Goal: Task Accomplishment & Management: Use online tool/utility

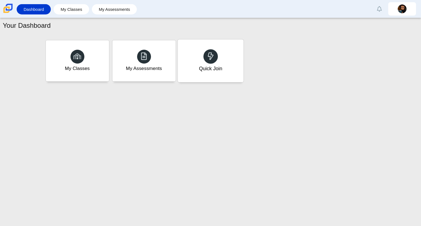
click at [218, 63] on div "Quick Join" at bounding box center [211, 60] width 66 height 43
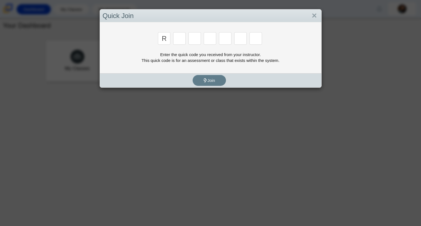
type input "r"
type input "c"
type input "g"
type input "2"
type input "9"
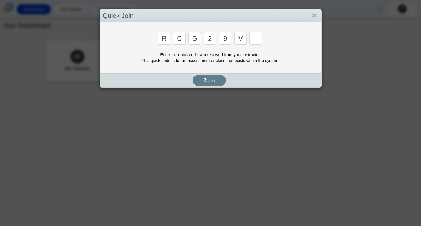
type input "v"
type input "u"
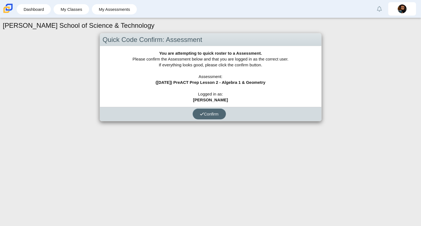
click at [195, 116] on button "Confirm" at bounding box center [209, 114] width 33 height 11
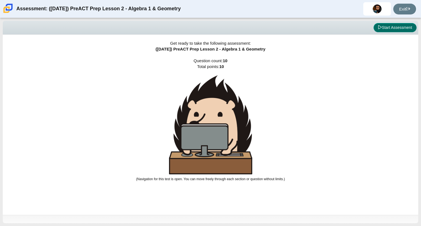
click at [389, 27] on button "Start Assessment" at bounding box center [395, 27] width 43 height 9
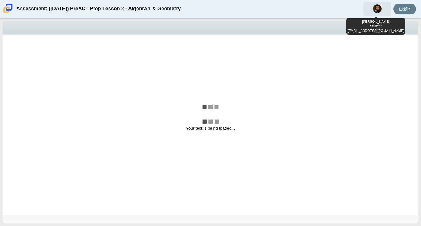
click at [375, 10] on img at bounding box center [377, 8] width 9 height 9
select select "bbf5d072-3e0b-44c4-9a12-6e7c9033f65b"
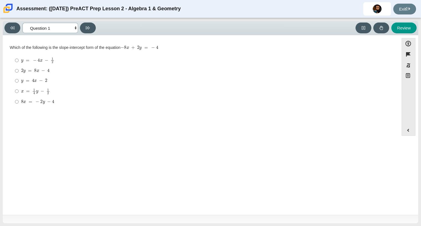
click at [56, 30] on select "Questions Question 1 Question 2 Question 3 Question 4 Question 5 Question 6 Que…" at bounding box center [50, 28] width 56 height 10
click at [112, 79] on div "y = 4 x − 2" at bounding box center [205, 81] width 368 height 6
click at [19, 79] on input "y = 4 x − 2 y = 4 x − 2" at bounding box center [17, 81] width 4 height 10
radio input "true"
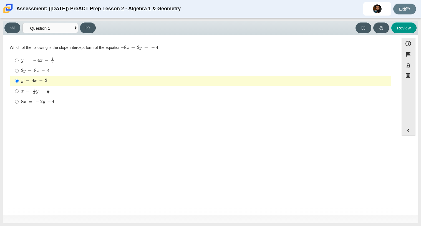
click at [49, 58] on mjx-math "Assessment items" at bounding box center [37, 60] width 33 height 6
click at [19, 58] on input "y = − 4 x − 1 2 y = − 4 x − 1 2" at bounding box center [17, 60] width 4 height 11
radio input "true"
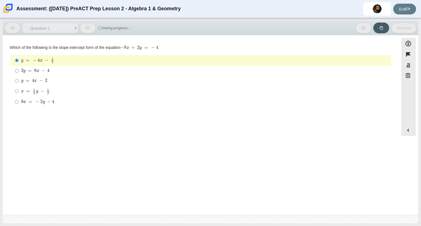
click at [60, 61] on div "y = − 4 x − 1 2" at bounding box center [205, 60] width 368 height 6
click at [19, 61] on input "y = − 4 x − 1 2 y = − 4 x − 1 2" at bounding box center [17, 60] width 4 height 11
click at [16, 60] on input "y = − 4 x − 1 2 y = − 4 x − 1 2" at bounding box center [17, 60] width 4 height 11
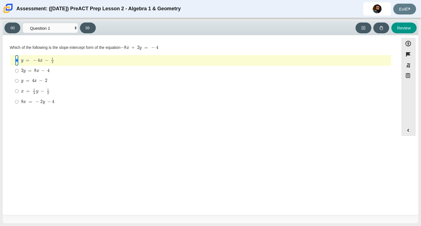
drag, startPoint x: 16, startPoint y: 61, endPoint x: 66, endPoint y: 82, distance: 54.0
click at [66, 82] on ul "y = − 4 x − 1 2 y = − 4 x − 1 2 2 y = 8 x − 4 2 y = 8 x − 4 y = 4 x − 2 y = 4 x…" at bounding box center [201, 81] width 382 height 52
click at [43, 103] on mjx-c "Assessment items" at bounding box center [44, 102] width 2 height 3
click at [19, 103] on input "8 x = − 2 y − 4 8 x = − 2 y − 4" at bounding box center [17, 102] width 4 height 10
radio input "true"
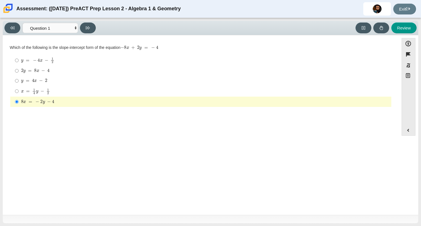
click at [40, 78] on mjx-container "y = 4 x − 2" at bounding box center [34, 80] width 26 height 11
click at [19, 78] on input "y = 4 x − 2 y = 4 x − 2" at bounding box center [17, 81] width 4 height 10
radio input "true"
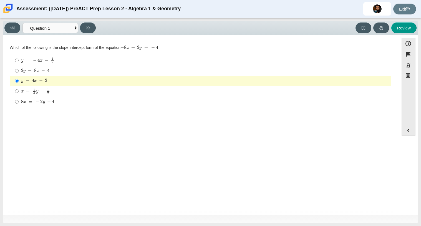
click at [47, 69] on mjx-math "Assessment items" at bounding box center [35, 71] width 29 height 5
click at [19, 69] on input "2 y = 8 x − 4 2 y = 8 x − 4" at bounding box center [17, 71] width 4 height 10
radio input "true"
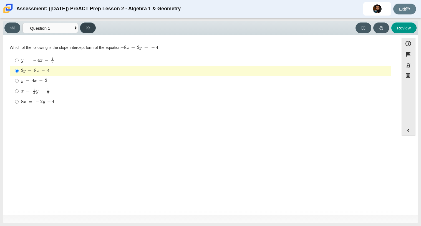
click at [86, 28] on button at bounding box center [88, 27] width 16 height 11
select select "ed62e223-81bd-4cbf-ab48-ab975844bd1f"
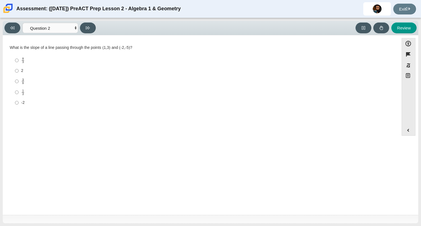
click at [28, 58] on div "8 3" at bounding box center [205, 60] width 368 height 6
click at [19, 58] on input "8 3 8 thirds" at bounding box center [17, 60] width 4 height 11
radio input "true"
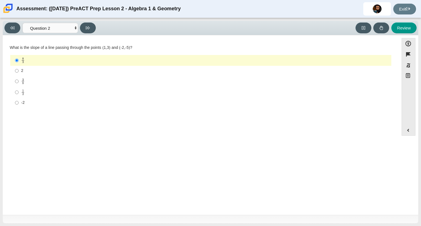
click at [22, 81] on mjx-line "Assessment items" at bounding box center [23, 81] width 2 height 0
click at [19, 81] on input "3 8 3 eighths" at bounding box center [17, 81] width 4 height 11
radio input "true"
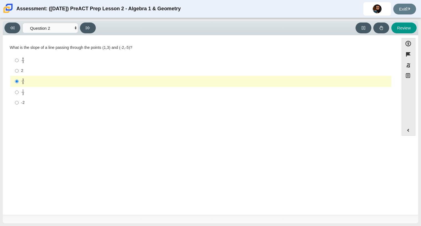
click at [24, 62] on mjx-frac "Assessment items" at bounding box center [23, 60] width 4 height 6
click at [19, 62] on input "8 3 8 thirds" at bounding box center [17, 60] width 4 height 11
radio input "true"
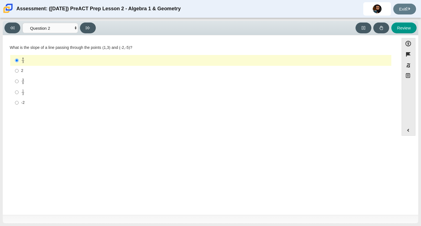
click at [21, 93] on mjx-frac "Assessment items" at bounding box center [23, 92] width 4 height 6
click at [19, 93] on input "1 2 1 half" at bounding box center [17, 92] width 4 height 11
radio input "true"
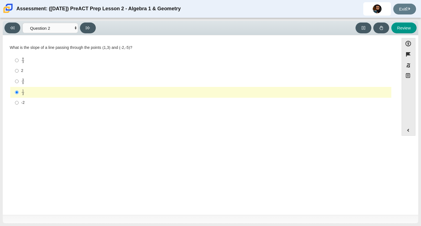
click at [23, 61] on mjx-c "Assessment items" at bounding box center [23, 62] width 2 height 2
click at [19, 61] on input "8 3 8 thirds" at bounding box center [17, 60] width 4 height 11
radio input "true"
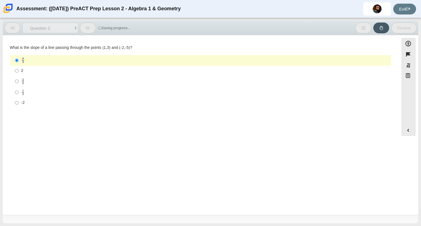
click at [24, 97] on mjx-container "1 2" at bounding box center [23, 92] width 4 height 11
click at [19, 97] on input "1 2 1 half" at bounding box center [17, 92] width 4 height 11
radio input "true"
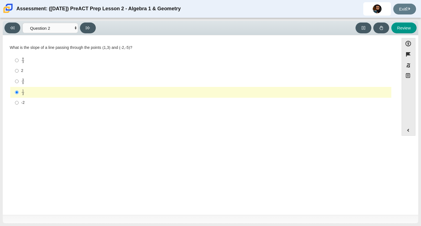
click at [33, 106] on label "-2 -2" at bounding box center [201, 103] width 381 height 10
click at [19, 106] on input "-2 -2" at bounding box center [17, 103] width 4 height 10
radio input "true"
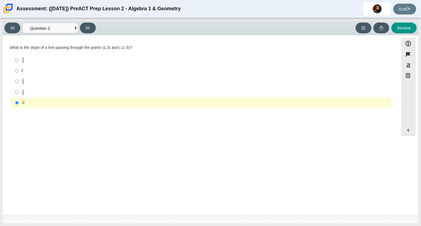
click at [40, 57] on label "8 3 8 thirds" at bounding box center [201, 60] width 381 height 11
click at [19, 57] on input "8 3 8 thirds" at bounding box center [17, 60] width 4 height 11
radio input "true"
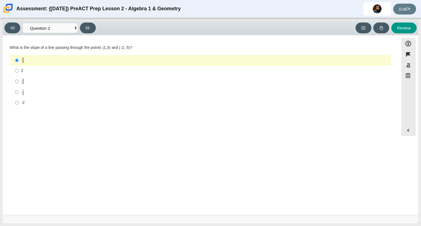
click at [21, 93] on mjx-frac "Assessment items" at bounding box center [23, 92] width 4 height 6
click at [19, 93] on input "1 2 1 half" at bounding box center [17, 92] width 4 height 11
radio input "true"
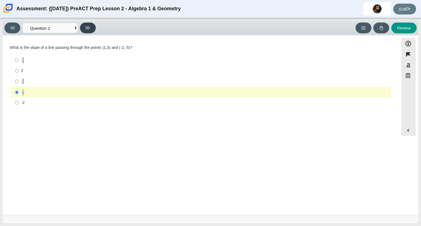
click at [91, 23] on button at bounding box center [88, 27] width 16 height 11
select select "97f4f5fa-a52e-4fed-af51-565bfcdf47cb"
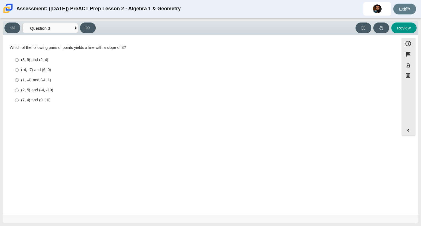
click at [43, 57] on div "(3, 9) and (2, 4)" at bounding box center [205, 60] width 368 height 6
click at [19, 57] on input "(3, 9) and (2, 4) (3, 9) and (2, 4)" at bounding box center [17, 60] width 4 height 10
radio input "true"
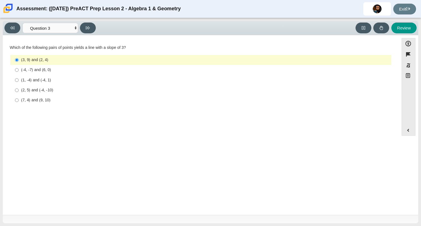
click at [44, 82] on div "(1, -4) and (-4, 1)" at bounding box center [205, 80] width 368 height 6
click at [19, 82] on input "(1, -4) and (-4, 1) (1, -4) and (-4, 1)" at bounding box center [17, 80] width 4 height 10
radio input "true"
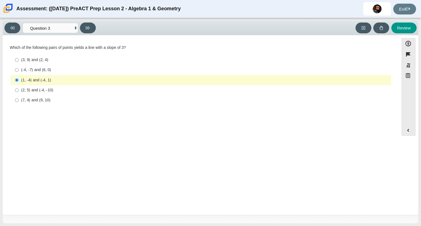
click at [47, 89] on div "(2, 5) and (-4, -10)" at bounding box center [205, 90] width 368 height 6
click at [19, 89] on input "(2, 5) and (-4, -10) (2, 5) and (-4, -10)" at bounding box center [17, 90] width 4 height 10
radio input "true"
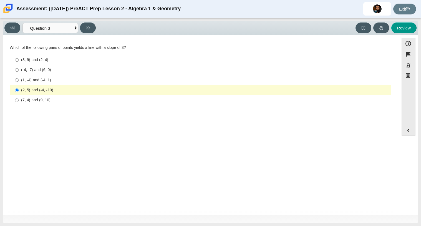
click at [49, 68] on div "(-4, -7) and (6, 0)" at bounding box center [205, 70] width 368 height 6
click at [19, 68] on input "(-4, -7) and (6, 0) (-4, -7) and (6, 0)" at bounding box center [17, 70] width 4 height 10
radio input "true"
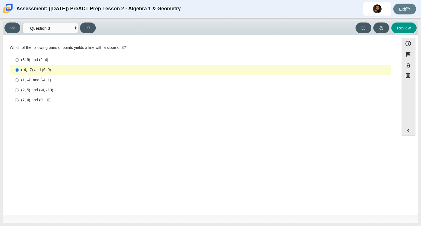
click at [31, 60] on div "(3, 9) and (2, 4)" at bounding box center [205, 60] width 368 height 6
click at [19, 60] on input "(3, 9) and (2, 4) (3, 9) and (2, 4)" at bounding box center [17, 60] width 4 height 10
radio input "true"
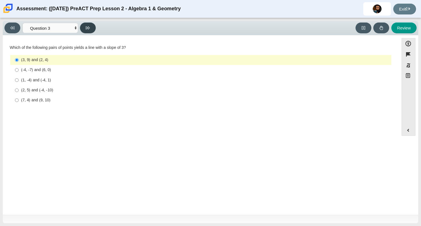
click at [89, 28] on icon at bounding box center [88, 28] width 4 height 4
select select "89427bb7-e313-4f00-988f-8b8255897029"
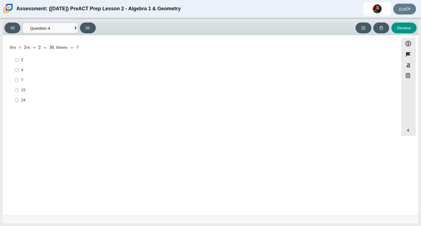
click at [61, 68] on div "4" at bounding box center [205, 70] width 368 height 6
click at [19, 68] on input "4 4" at bounding box center [17, 70] width 4 height 10
radio input "true"
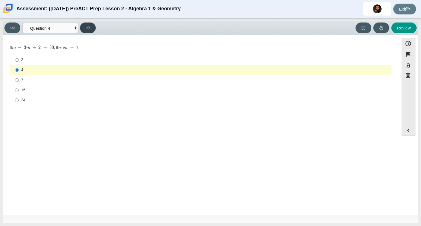
click at [87, 29] on icon at bounding box center [88, 28] width 4 height 4
select select "489dcffd-4e6a-49cf-a9d6-ad1d4a911a4e"
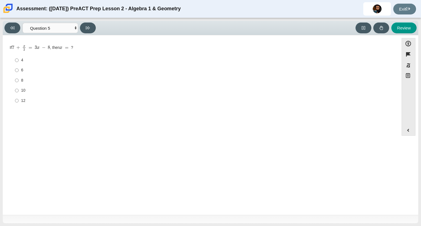
click at [24, 91] on div "10" at bounding box center [205, 91] width 368 height 6
click at [19, 91] on input "10 10" at bounding box center [17, 91] width 4 height 10
radio input "true"
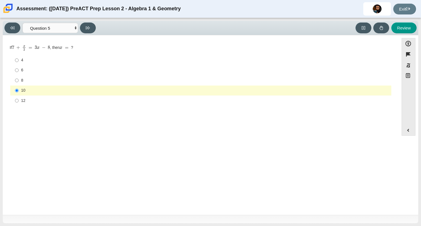
click at [22, 103] on div "12" at bounding box center [205, 101] width 368 height 6
click at [19, 103] on input "12 12" at bounding box center [17, 101] width 4 height 10
radio input "true"
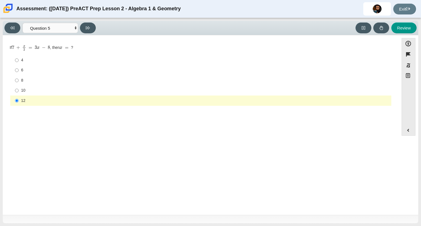
click at [23, 68] on div "6" at bounding box center [205, 70] width 368 height 6
click at [19, 68] on input "6 6" at bounding box center [17, 70] width 4 height 10
radio input "true"
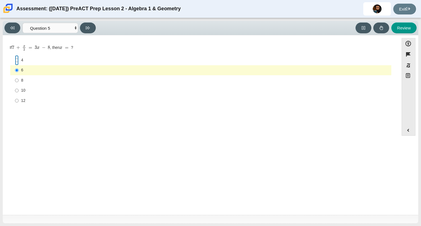
click at [15, 60] on input "4 4" at bounding box center [17, 60] width 4 height 10
radio input "true"
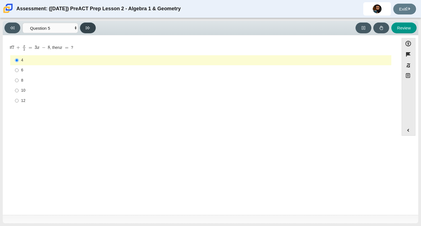
click at [92, 30] on button at bounding box center [88, 27] width 16 height 11
select select "210571de-36a6-4d8e-a361-ceff8ef801dc"
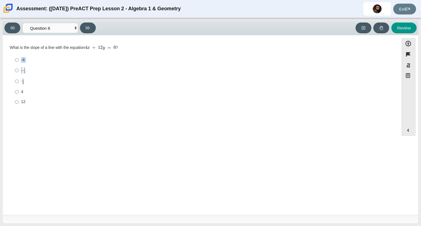
drag, startPoint x: 26, startPoint y: 68, endPoint x: 6, endPoint y: 63, distance: 20.3
click at [6, 63] on div "Question What is the slope of a line with the equation 4 x + 12 y = 6 ? Respons…" at bounding box center [201, 77] width 391 height 67
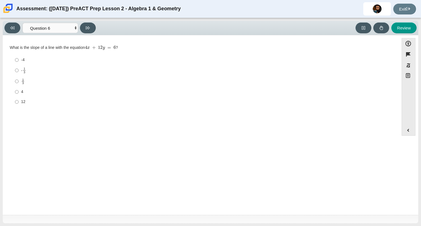
click at [24, 81] on mjx-frac "Assessment items" at bounding box center [23, 82] width 4 height 6
click at [19, 81] on input "1 3 1 third" at bounding box center [17, 81] width 4 height 11
radio input "true"
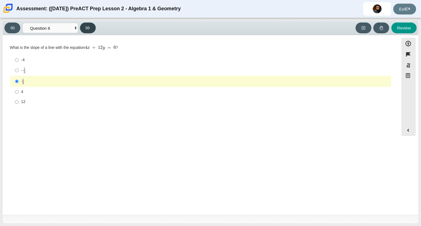
click at [86, 28] on icon at bounding box center [88, 28] width 4 height 4
select select "ec95ace6-bebc-42b8-9428-40567494d4da"
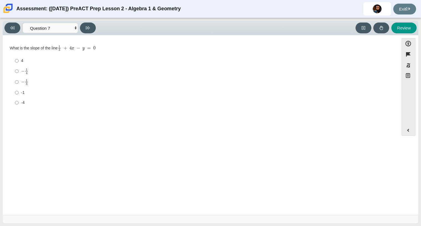
click at [26, 92] on div "-1" at bounding box center [205, 93] width 368 height 6
click at [19, 92] on input "-1 -1" at bounding box center [17, 92] width 4 height 10
radio input "true"
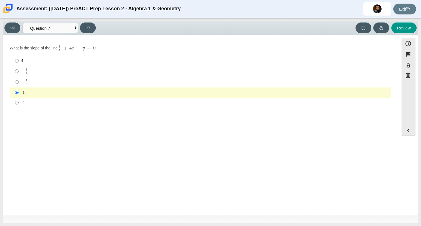
click at [21, 61] on div "4" at bounding box center [205, 61] width 368 height 6
click at [19, 61] on input "4 4" at bounding box center [17, 61] width 4 height 10
radio input "true"
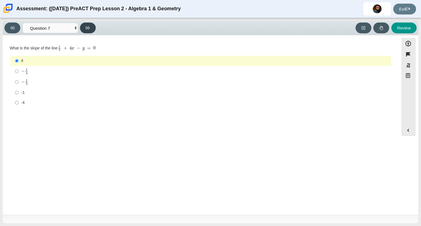
click at [89, 23] on button at bounding box center [88, 27] width 16 height 11
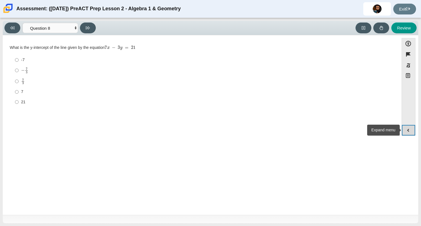
click at [406, 128] on button "Expand menu" at bounding box center [408, 130] width 13 height 11
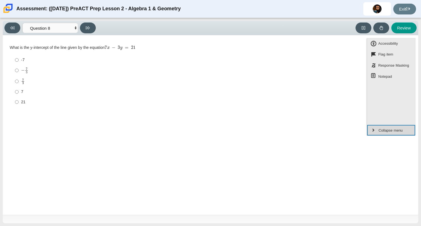
click at [406, 128] on button "Collapse menu" at bounding box center [391, 130] width 48 height 11
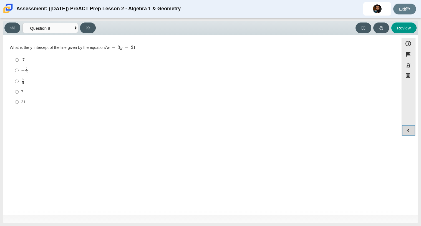
click at [406, 128] on button "Expand menu" at bounding box center [408, 130] width 13 height 11
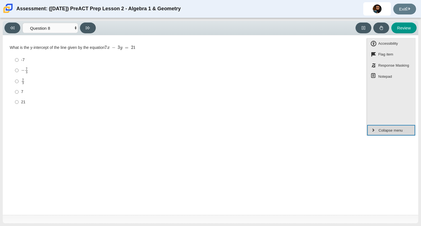
click at [406, 128] on button "Collapse menu" at bounding box center [391, 130] width 48 height 11
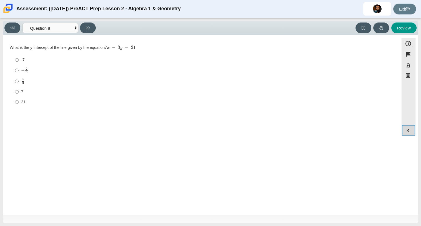
click at [406, 128] on button "Expand menu" at bounding box center [408, 130] width 13 height 11
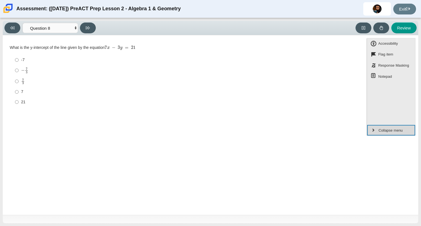
click at [406, 128] on button "Collapse menu" at bounding box center [391, 130] width 48 height 11
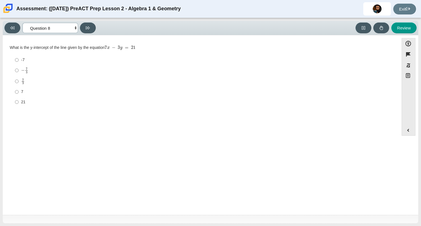
click at [72, 30] on select "Questions Question 1 Question 2 Question 3 Question 4 Question 5 Question 6 Que…" at bounding box center [50, 28] width 56 height 10
click at [22, 23] on select "Questions Question 1 Question 2 Question 3 Question 4 Question 5 Question 6 Que…" at bounding box center [50, 28] width 56 height 10
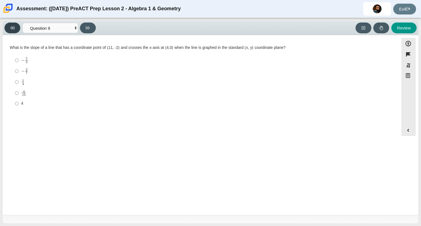
click at [19, 31] on button at bounding box center [12, 27] width 16 height 11
select select "ce81fe10-bf29-4b5e-8bd7-4f47f2fed4d8"
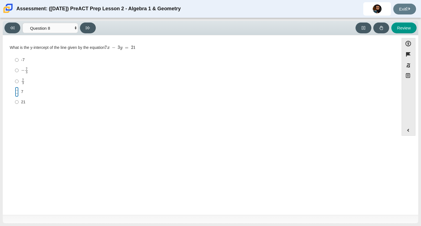
click at [18, 94] on input "7 7" at bounding box center [17, 92] width 4 height 10
radio input "true"
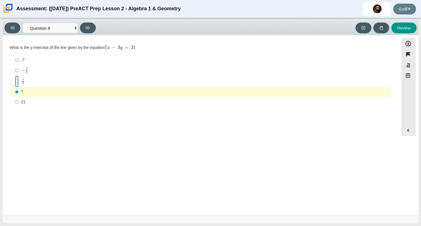
click at [15, 81] on input "7 3 7 thirds" at bounding box center [17, 81] width 4 height 11
radio input "true"
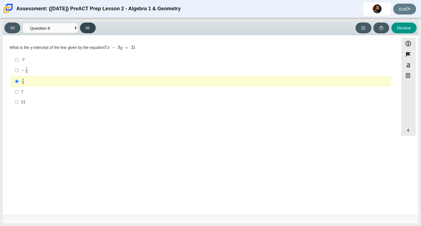
click at [92, 29] on button at bounding box center [88, 27] width 16 height 11
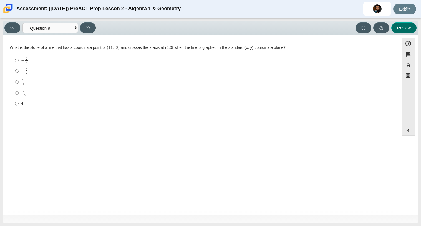
click at [408, 31] on button "Review" at bounding box center [404, 27] width 25 height 11
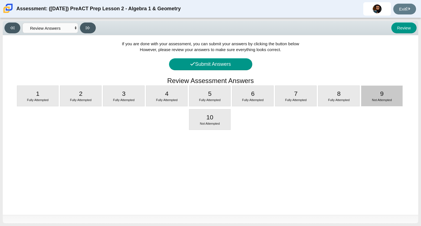
click at [384, 88] on div "9 Not Attempted" at bounding box center [382, 96] width 41 height 20
select select "14773eaf-2ca1-47ae-afe7-a624a56f34b3"
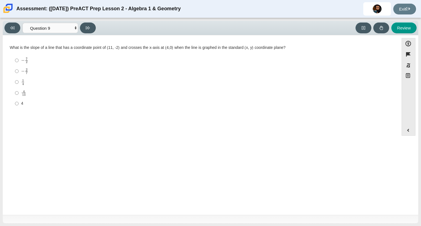
click at [251, 118] on div "Question What is the slope of a line that has a coordinate point of (11, -2) an…" at bounding box center [201, 125] width 391 height 173
click at [248, 96] on div "4 13" at bounding box center [205, 93] width 368 height 6
click at [19, 96] on input "4 13 4 over 13" at bounding box center [17, 92] width 4 height 11
radio input "true"
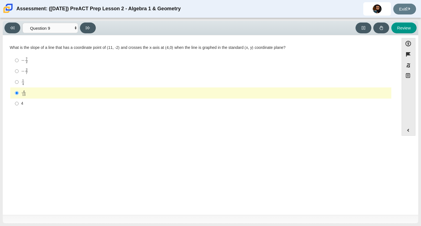
click at [279, 71] on div "− 2 7" at bounding box center [205, 71] width 368 height 6
click at [19, 71] on input "− 2 7 negative 2 sevenths" at bounding box center [17, 71] width 4 height 11
radio input "true"
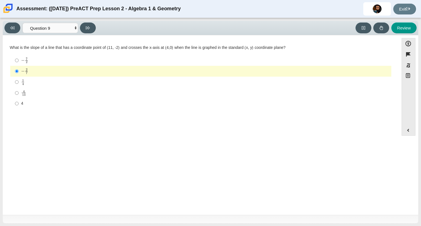
click at [272, 119] on div "Question What is the slope of a line that has a coordinate point of (11, -2) an…" at bounding box center [201, 125] width 391 height 173
click at [272, 100] on label "4 4" at bounding box center [201, 104] width 381 height 10
click at [19, 100] on input "4 4" at bounding box center [17, 104] width 4 height 10
radio input "true"
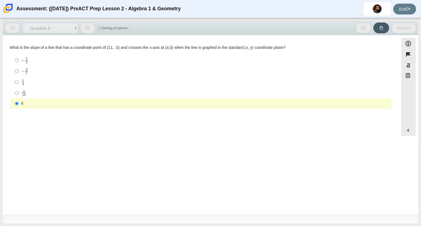
click at [276, 93] on div "4 13" at bounding box center [205, 93] width 368 height 6
click at [19, 93] on input "4 13 4 over 13" at bounding box center [17, 92] width 4 height 11
radio input "true"
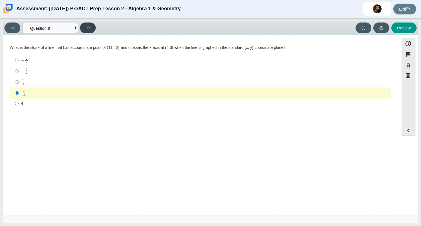
click at [86, 31] on button at bounding box center [88, 27] width 16 height 11
select select "96b71634-eacb-4f7e-8aef-411727d9bcba"
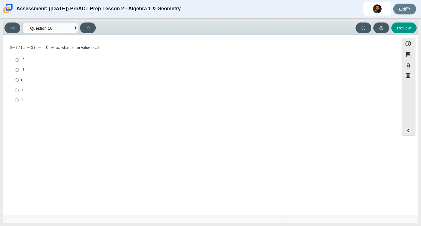
click at [126, 80] on div "0" at bounding box center [205, 80] width 368 height 6
click at [19, 80] on input "0 0" at bounding box center [17, 80] width 4 height 10
radio input "true"
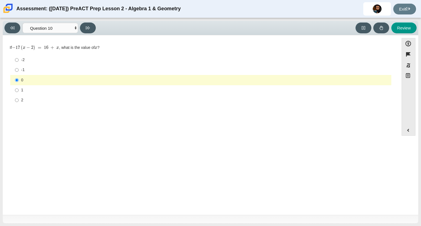
click at [120, 91] on div "1" at bounding box center [205, 90] width 368 height 6
click at [19, 91] on input "1 1" at bounding box center [17, 90] width 4 height 10
radio input "true"
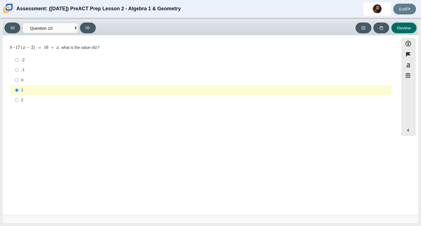
click at [396, 25] on button "Review" at bounding box center [404, 27] width 25 height 11
select select "review"
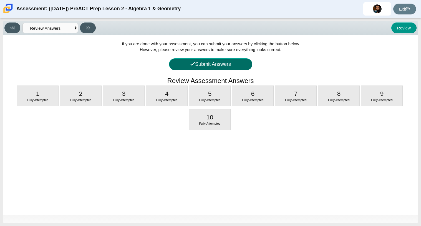
click at [212, 62] on button "Submit Answers" at bounding box center [210, 64] width 83 height 12
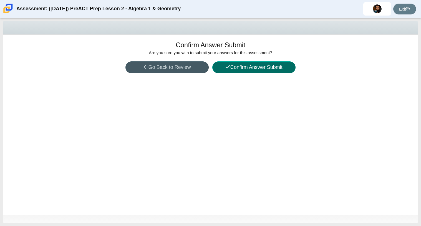
click at [236, 66] on button "Confirm Answer Submit" at bounding box center [253, 67] width 83 height 12
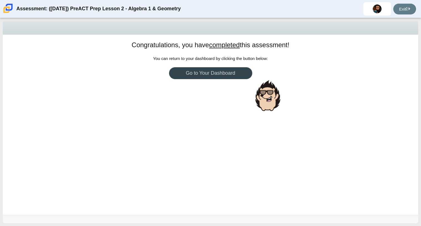
click at [230, 71] on link "Go to Your Dashboard" at bounding box center [210, 73] width 83 height 12
